Goal: Navigation & Orientation: Find specific page/section

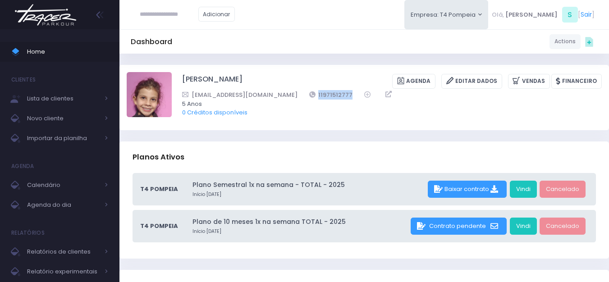
click at [48, 18] on img at bounding box center [45, 15] width 69 height 32
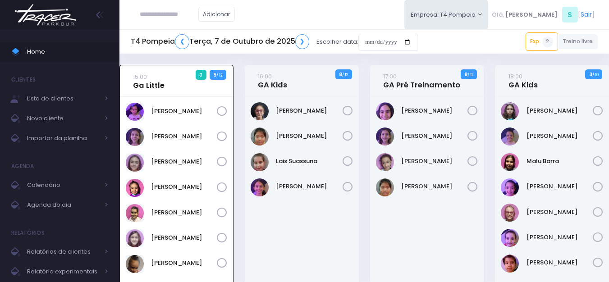
scroll to position [65, 0]
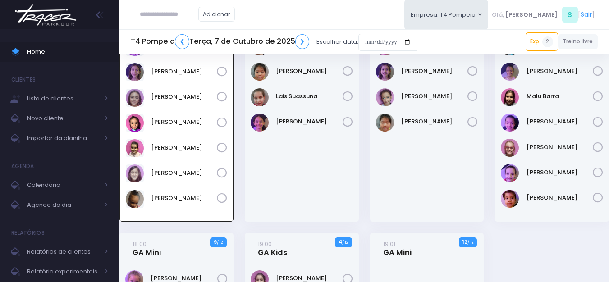
scroll to position [65, 0]
